Goal: Complete application form: Complete application form

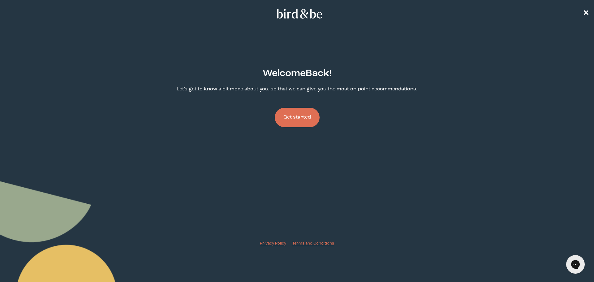
click at [293, 117] on button "Get started" at bounding box center [297, 117] width 45 height 19
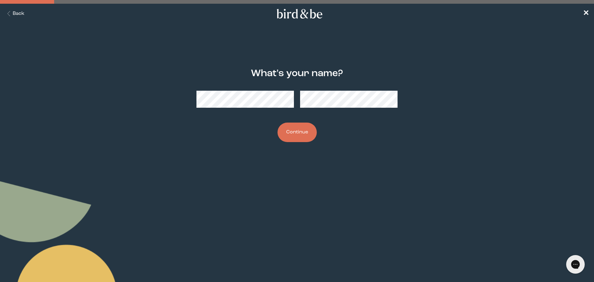
click at [286, 131] on button "Continue" at bounding box center [296, 131] width 39 height 19
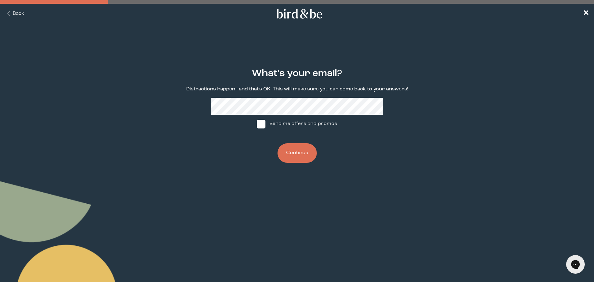
click at [298, 158] on button "Continue" at bounding box center [296, 152] width 39 height 19
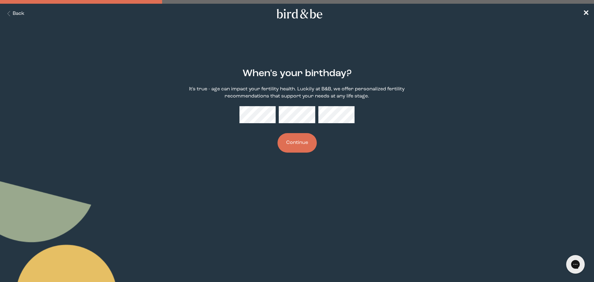
click at [302, 135] on button "Continue" at bounding box center [296, 142] width 39 height 19
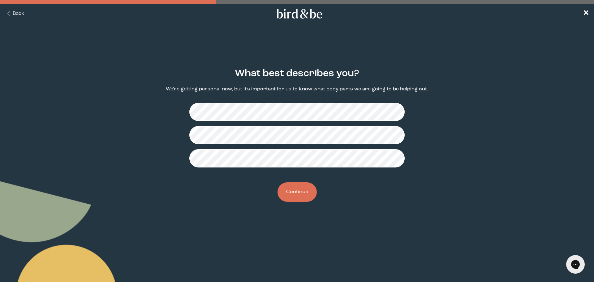
click at [289, 193] on button "Continue" at bounding box center [296, 191] width 39 height 19
click at [299, 194] on button "Continue" at bounding box center [296, 191] width 39 height 19
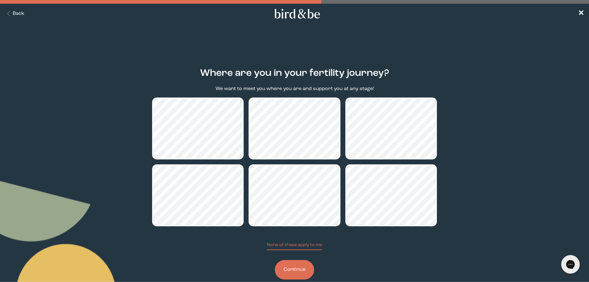
click at [295, 270] on button "Continue" at bounding box center [294, 269] width 39 height 19
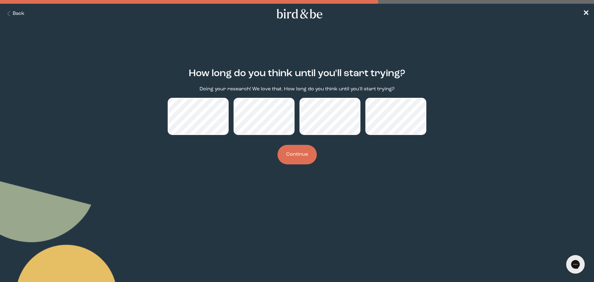
click at [301, 154] on button "Continue" at bounding box center [296, 154] width 39 height 19
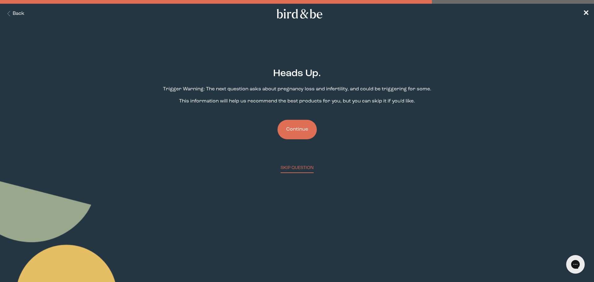
click at [312, 127] on button "Continue" at bounding box center [296, 129] width 39 height 19
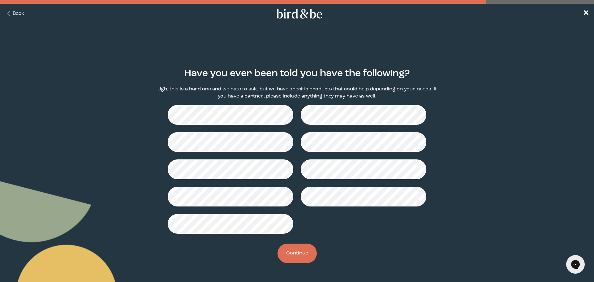
click at [301, 255] on button "Continue" at bounding box center [296, 252] width 39 height 19
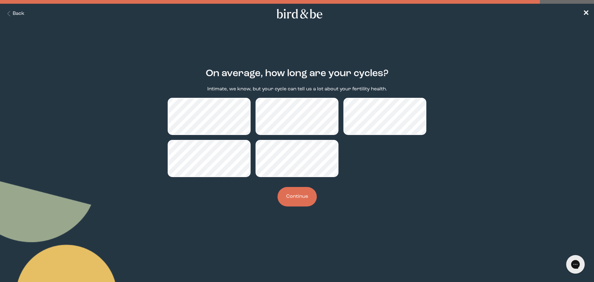
click at [294, 205] on button "Continue" at bounding box center [296, 196] width 39 height 19
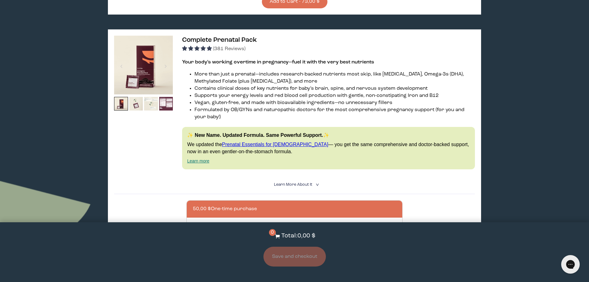
scroll to position [1454, 0]
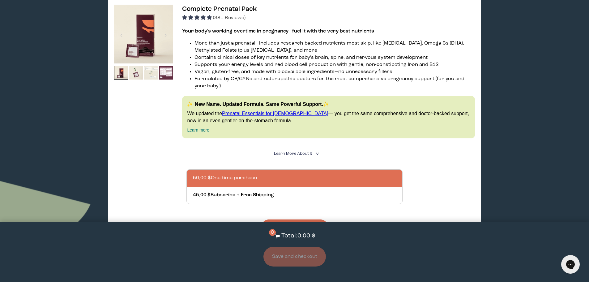
click at [281, 111] on link "Prenatal Essentials for [DEMOGRAPHIC_DATA]" at bounding box center [275, 113] width 106 height 5
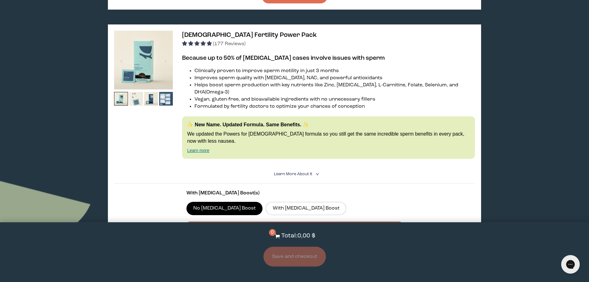
scroll to position [1113, 0]
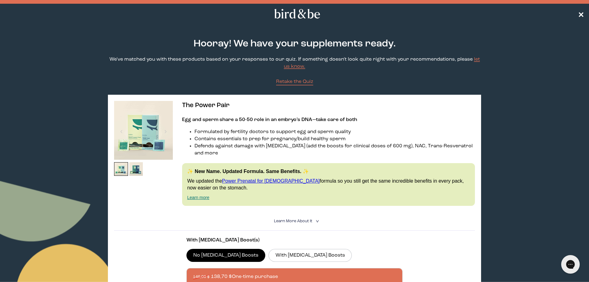
click at [582, 10] on link "✕" at bounding box center [581, 13] width 6 height 11
